Goal: Transaction & Acquisition: Purchase product/service

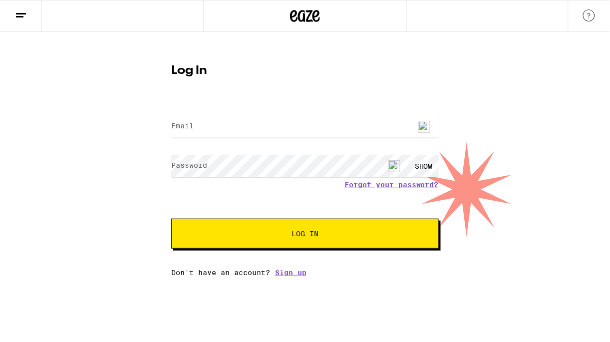
click at [425, 125] on img at bounding box center [424, 127] width 12 height 12
click at [303, 105] on form "Email Email Password Password SHOW Forgot your password? Log In" at bounding box center [305, 175] width 268 height 147
click at [294, 123] on input "Email" at bounding box center [305, 126] width 268 height 22
type input "[PERSON_NAME][EMAIL_ADDRESS][PERSON_NAME][DOMAIN_NAME]"
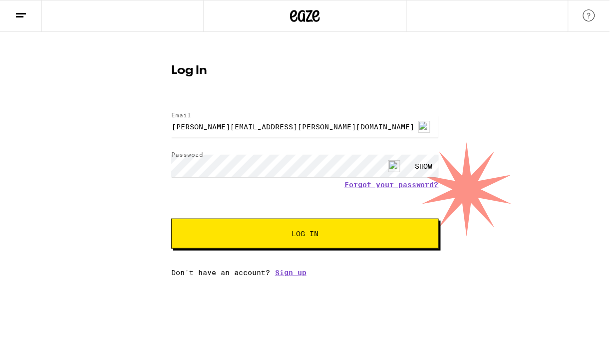
click at [254, 236] on span "Log In" at bounding box center [305, 233] width 187 height 7
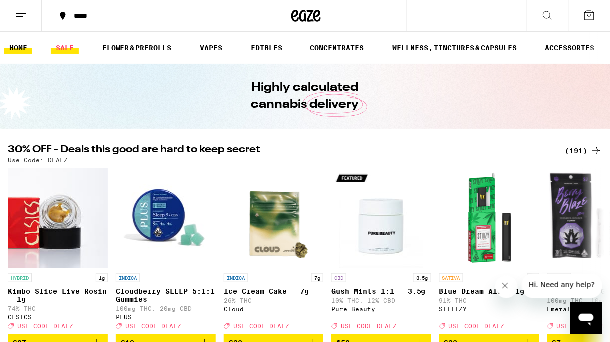
click at [64, 50] on link "SALE" at bounding box center [65, 48] width 28 height 12
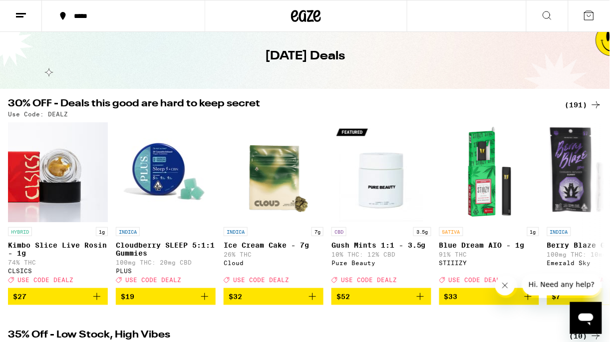
scroll to position [45, 0]
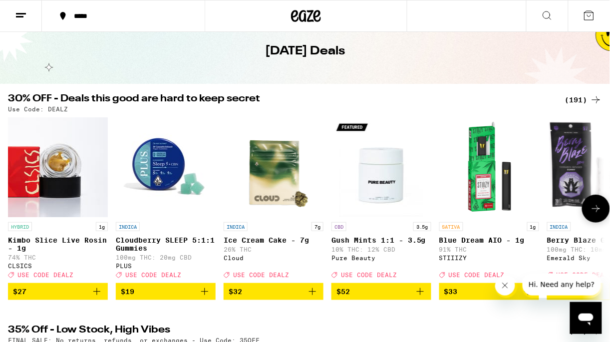
click at [600, 215] on icon at bounding box center [596, 209] width 12 height 12
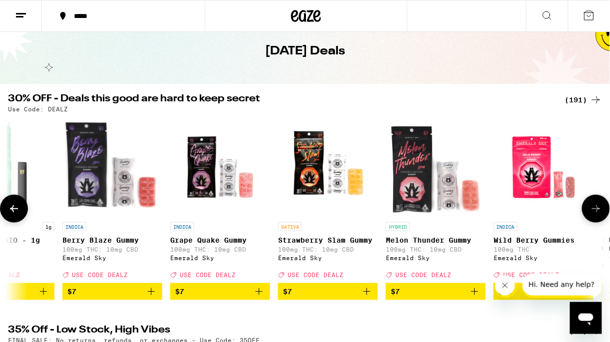
scroll to position [0, 486]
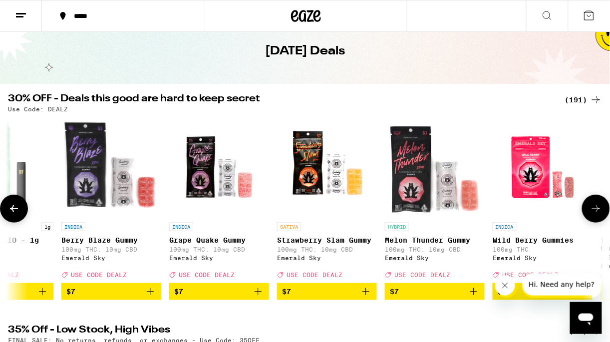
click at [600, 215] on icon at bounding box center [596, 209] width 12 height 12
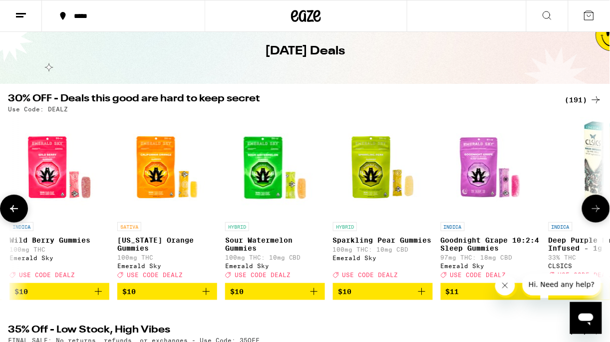
scroll to position [0, 972]
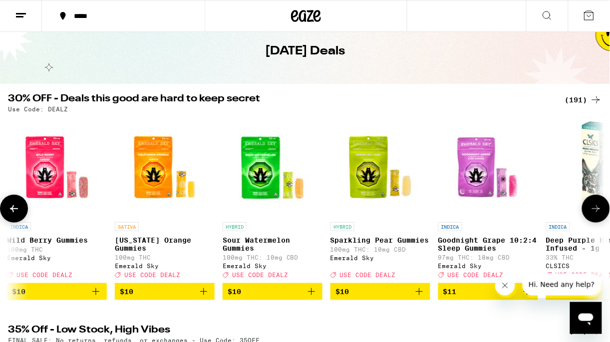
click at [596, 215] on icon at bounding box center [596, 209] width 12 height 12
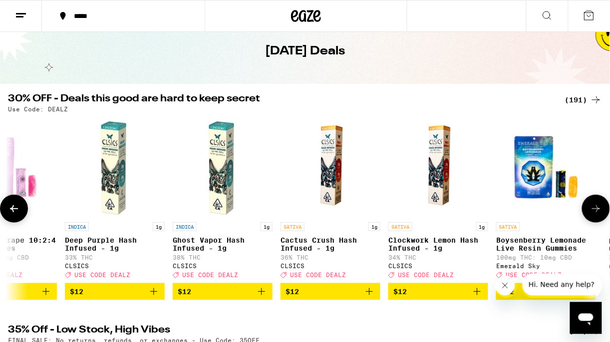
scroll to position [0, 1458]
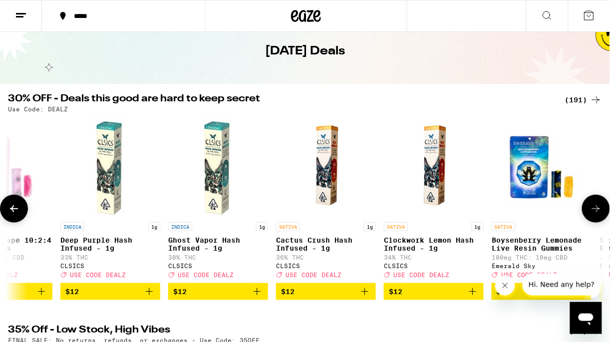
click at [596, 215] on icon at bounding box center [596, 209] width 12 height 12
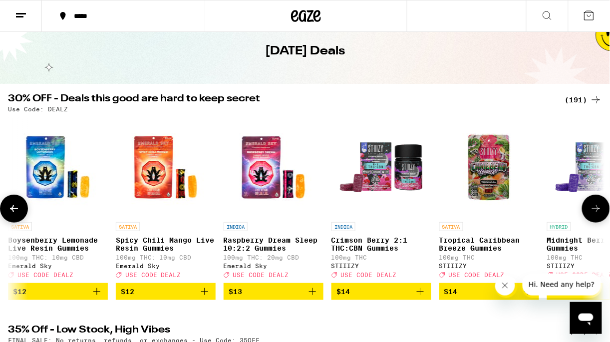
scroll to position [0, 1943]
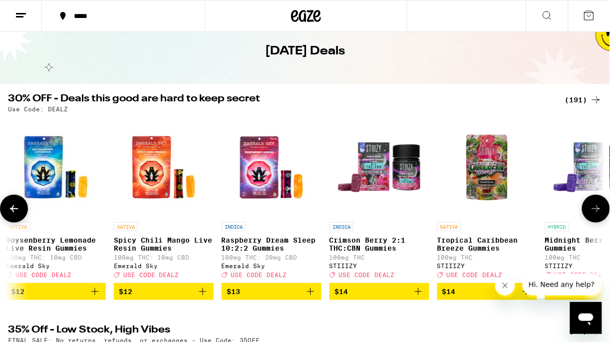
click at [596, 215] on icon at bounding box center [596, 209] width 12 height 12
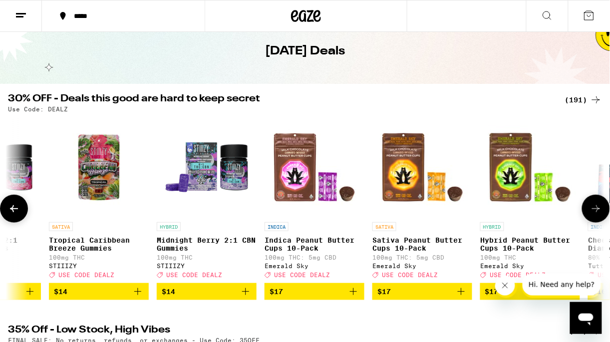
scroll to position [0, 2429]
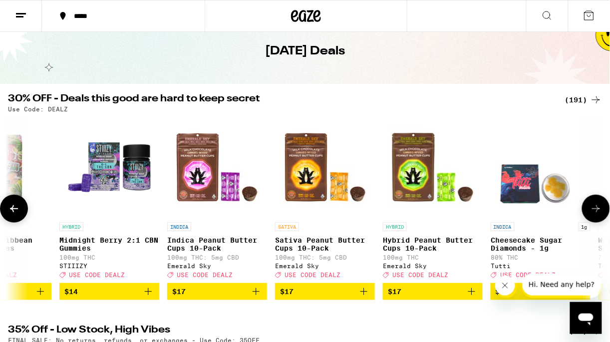
click at [596, 215] on icon at bounding box center [596, 209] width 12 height 12
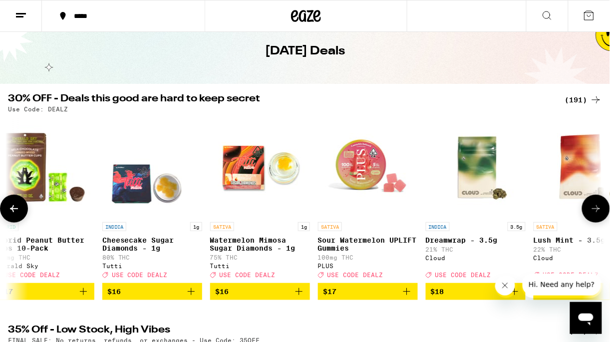
scroll to position [0, 2916]
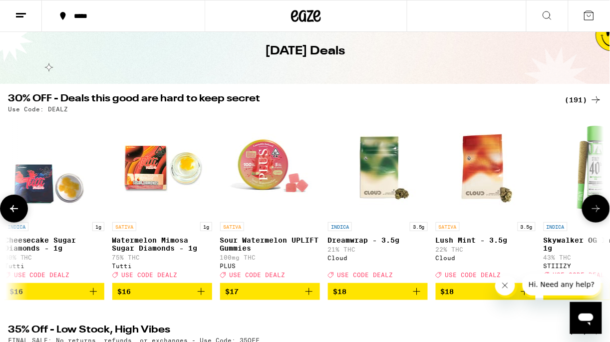
click at [596, 215] on icon at bounding box center [596, 209] width 12 height 12
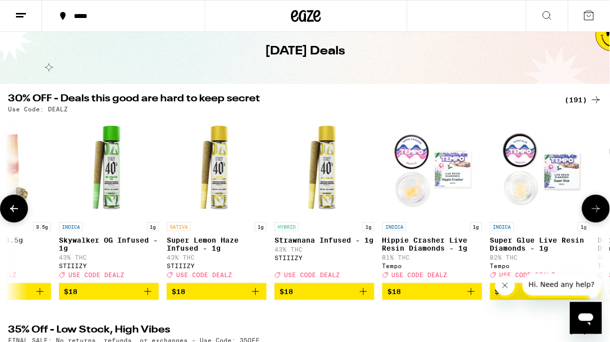
scroll to position [0, 3401]
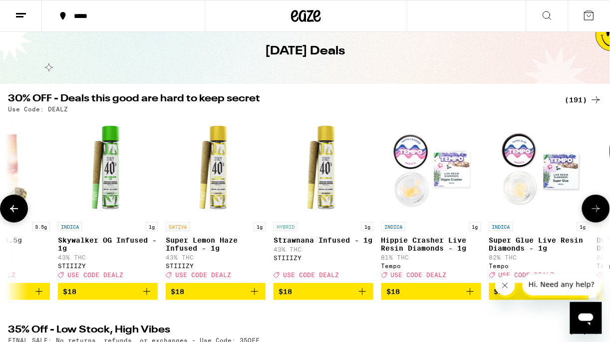
click at [596, 215] on icon at bounding box center [596, 209] width 12 height 12
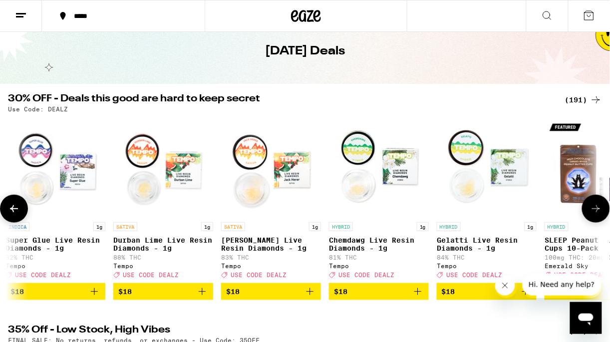
scroll to position [0, 3887]
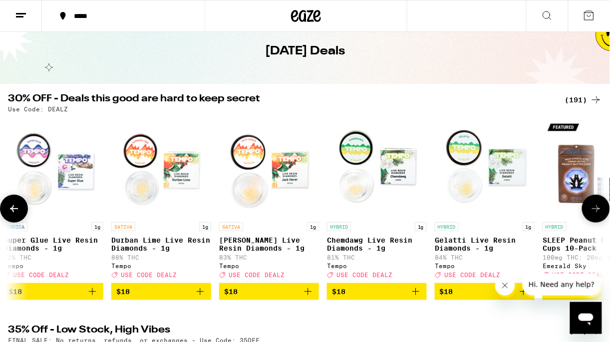
click at [596, 215] on icon at bounding box center [596, 209] width 12 height 12
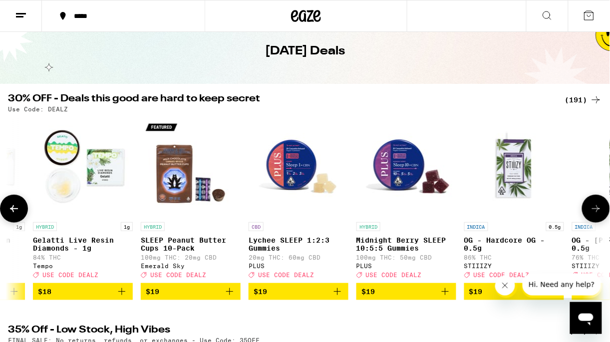
scroll to position [0, 4373]
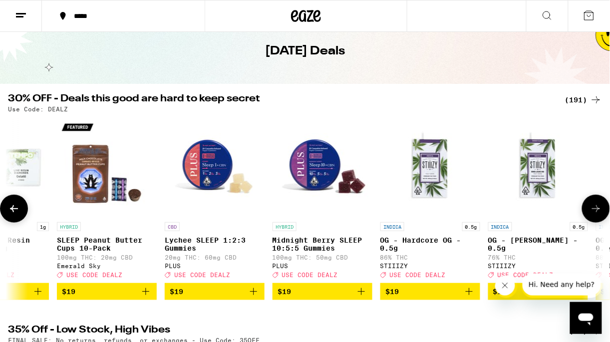
click at [596, 215] on icon at bounding box center [596, 209] width 12 height 12
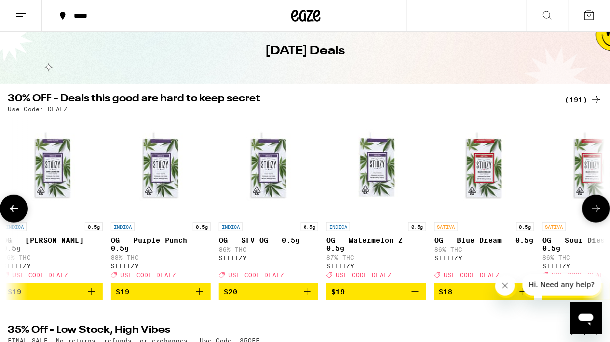
scroll to position [0, 4859]
click at [596, 215] on icon at bounding box center [596, 209] width 12 height 12
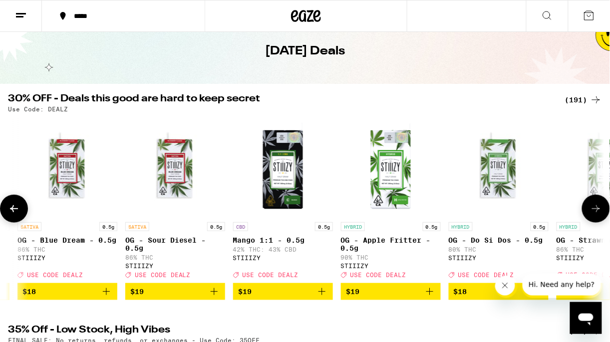
scroll to position [0, 5345]
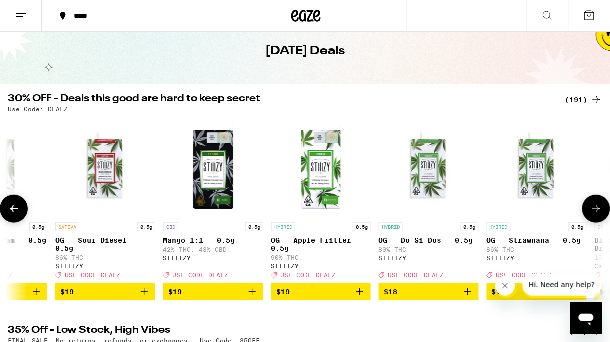
click at [94, 242] on p "OG - Sour Diesel - 0.5g" at bounding box center [105, 244] width 100 height 16
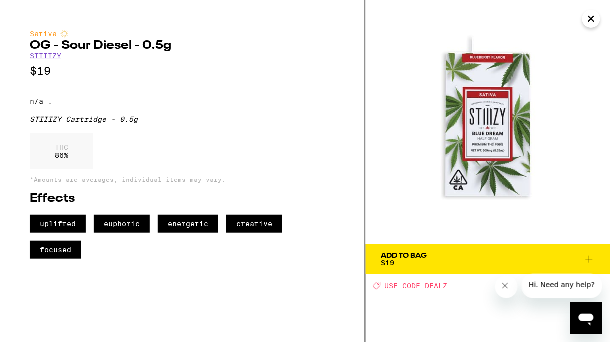
click at [411, 261] on div "Add To Bag $19" at bounding box center [404, 259] width 46 height 14
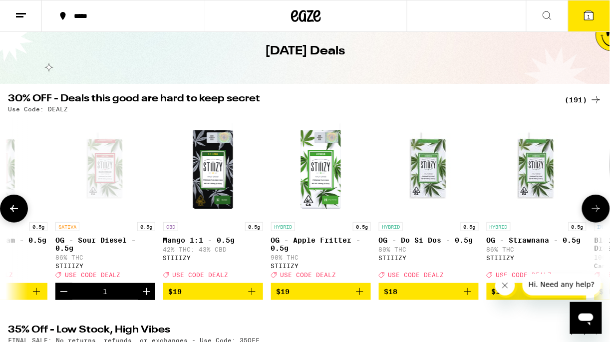
scroll to position [77, 0]
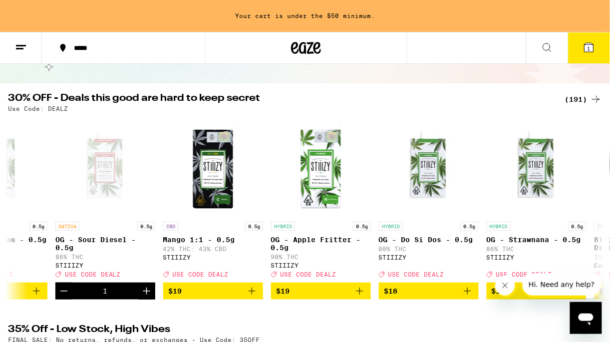
click at [502, 285] on icon "Close message from company" at bounding box center [505, 285] width 8 height 8
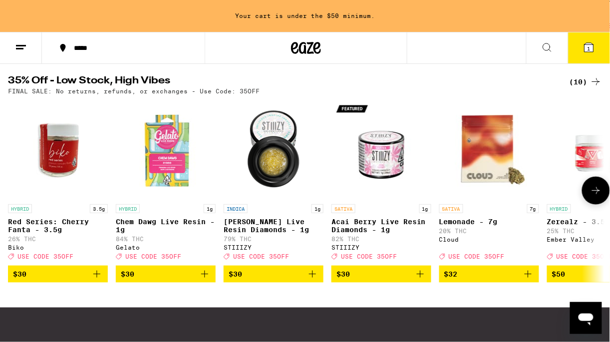
scroll to position [327, 0]
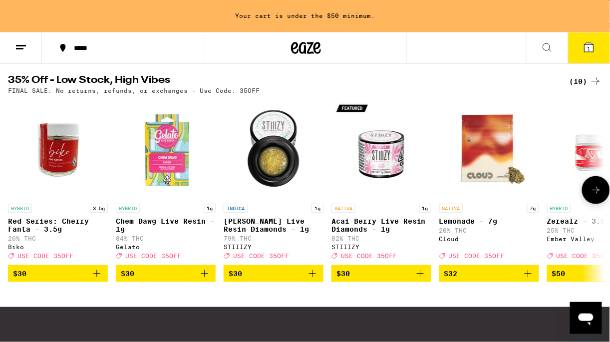
click at [591, 196] on icon at bounding box center [596, 190] width 12 height 12
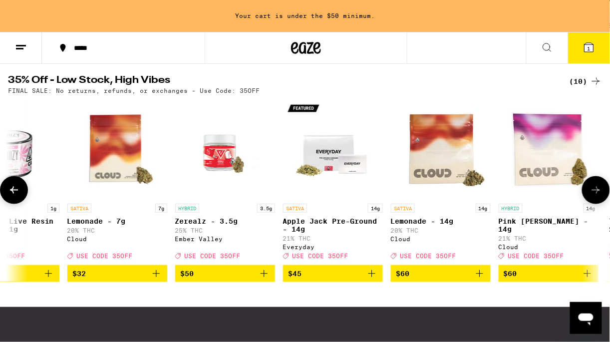
scroll to position [0, 484]
